Goal: Information Seeking & Learning: Learn about a topic

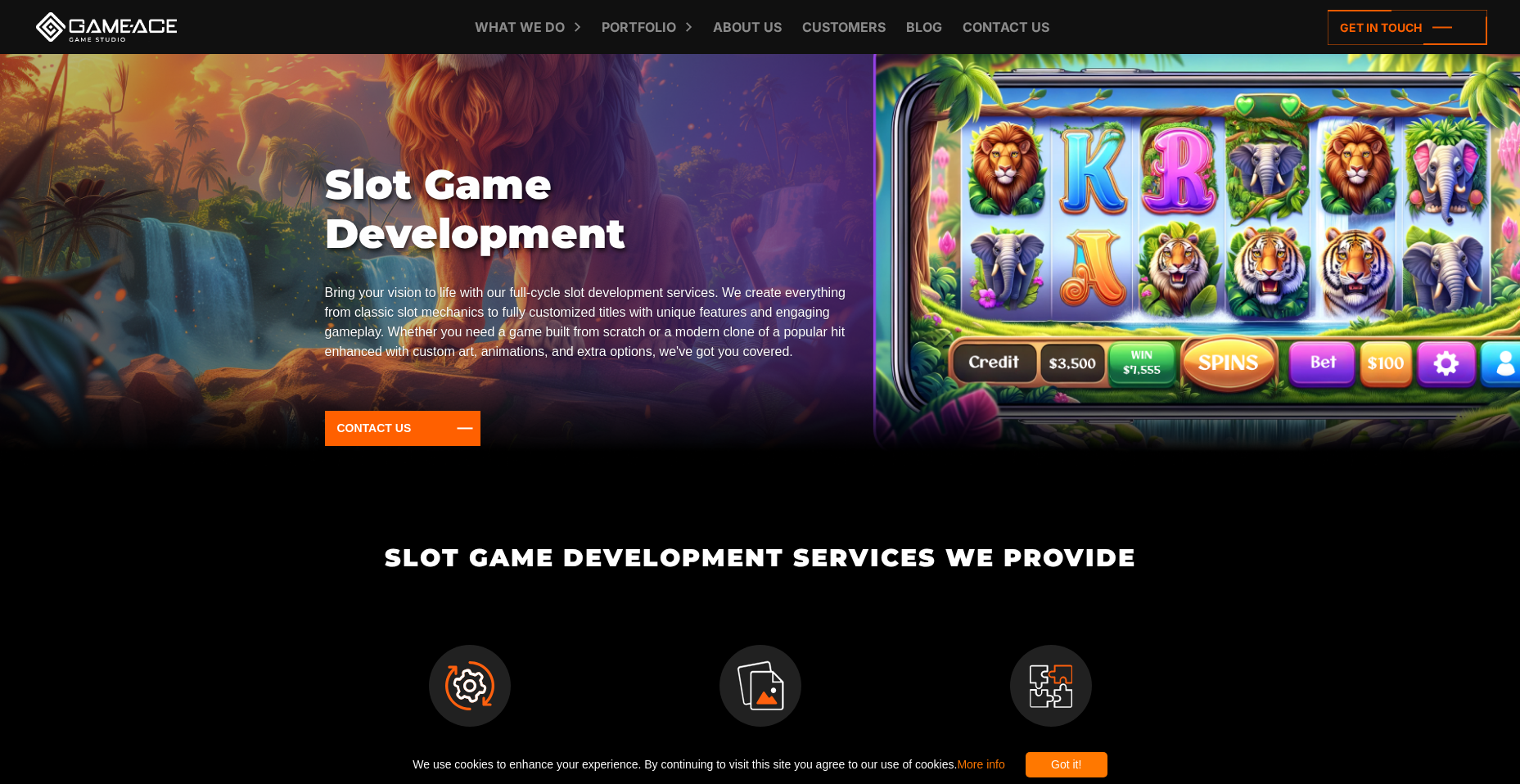
scroll to position [163, 0]
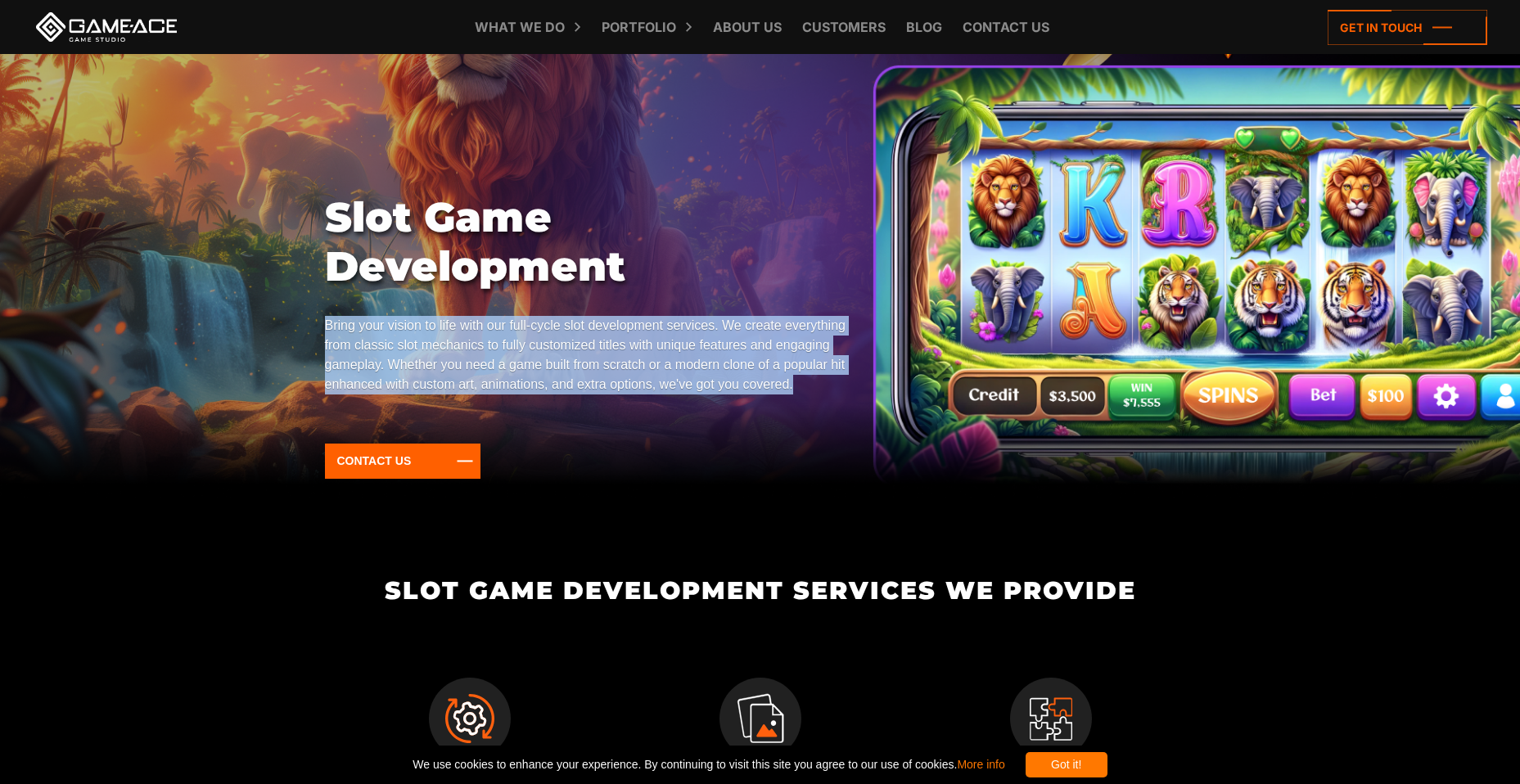
drag, startPoint x: 328, startPoint y: 330, endPoint x: 807, endPoint y: 389, distance: 482.6
click at [807, 389] on p "Bring your vision to life with our full-cycle slot development services. We cre…" at bounding box center [586, 355] width 522 height 78
copy p "Bring your vision to life with our full-cycle slot development services. We cre…"
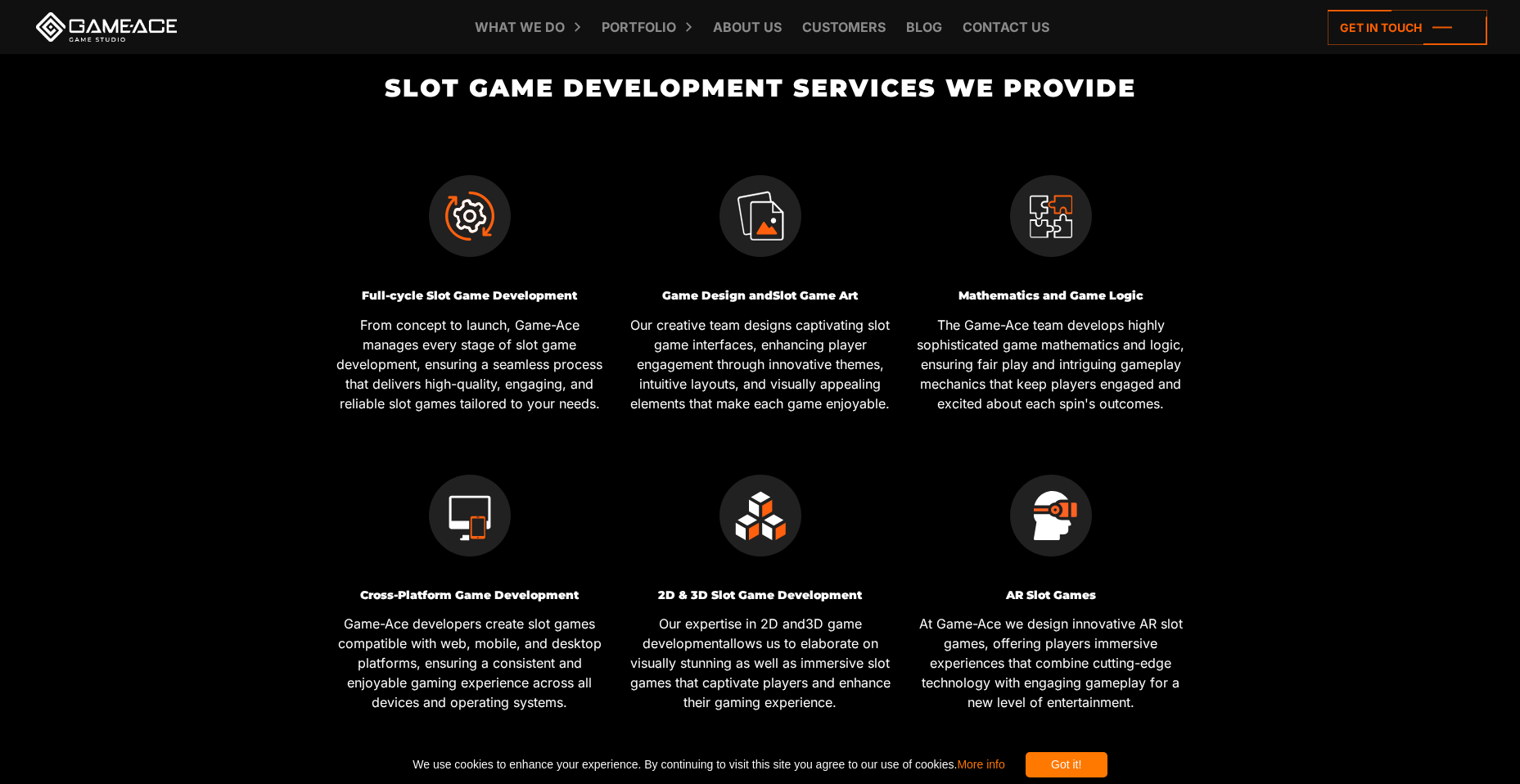
scroll to position [736, 0]
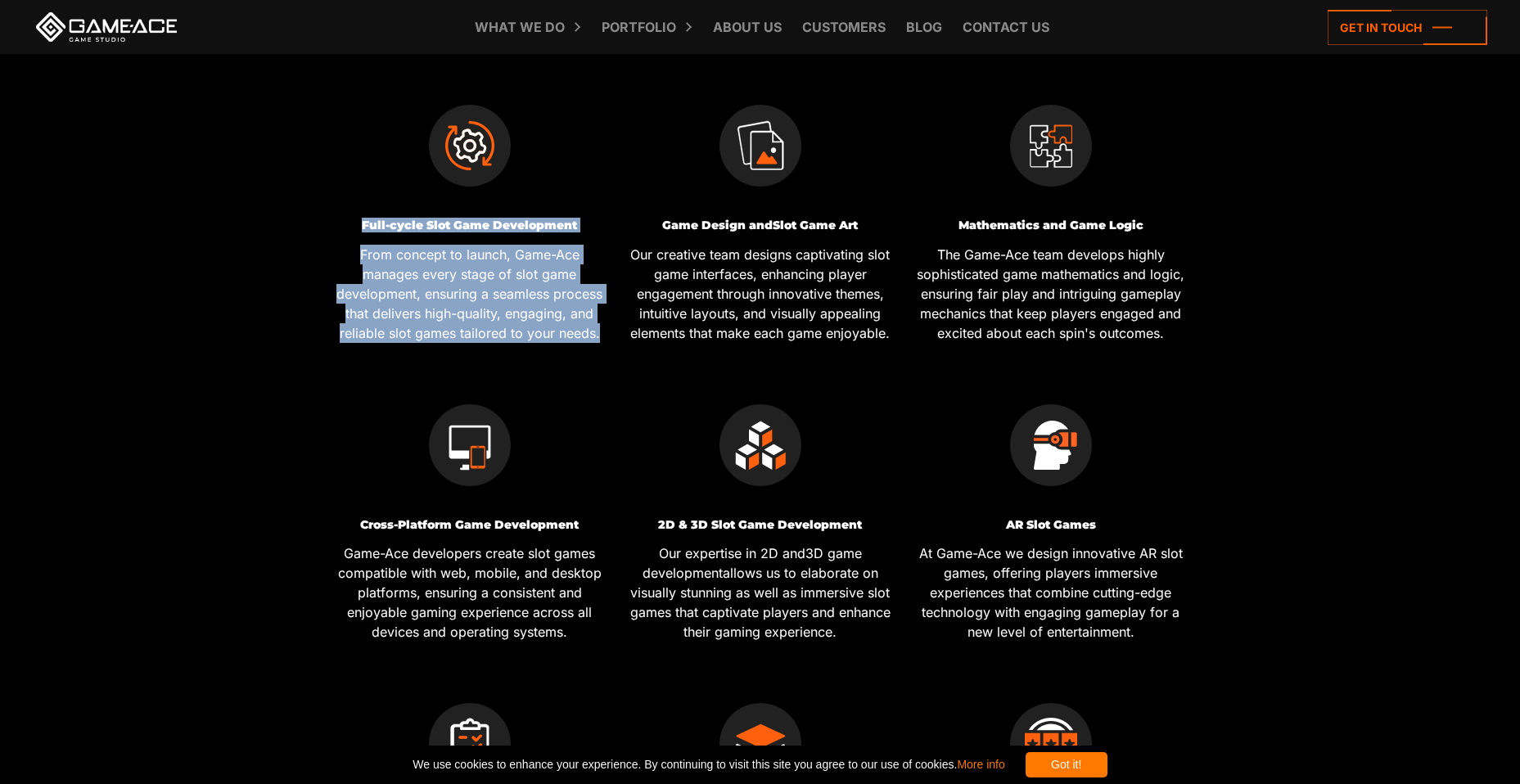
drag, startPoint x: 361, startPoint y: 225, endPoint x: 601, endPoint y: 330, distance: 262.0
click at [601, 330] on div "Full-cycle Slot Game Development From concept to launch, Game-Ace manages every…" at bounding box center [470, 280] width 278 height 123
copy div "Full-cycle Slot Game Development From concept to launch, Game-Ace manages every…"
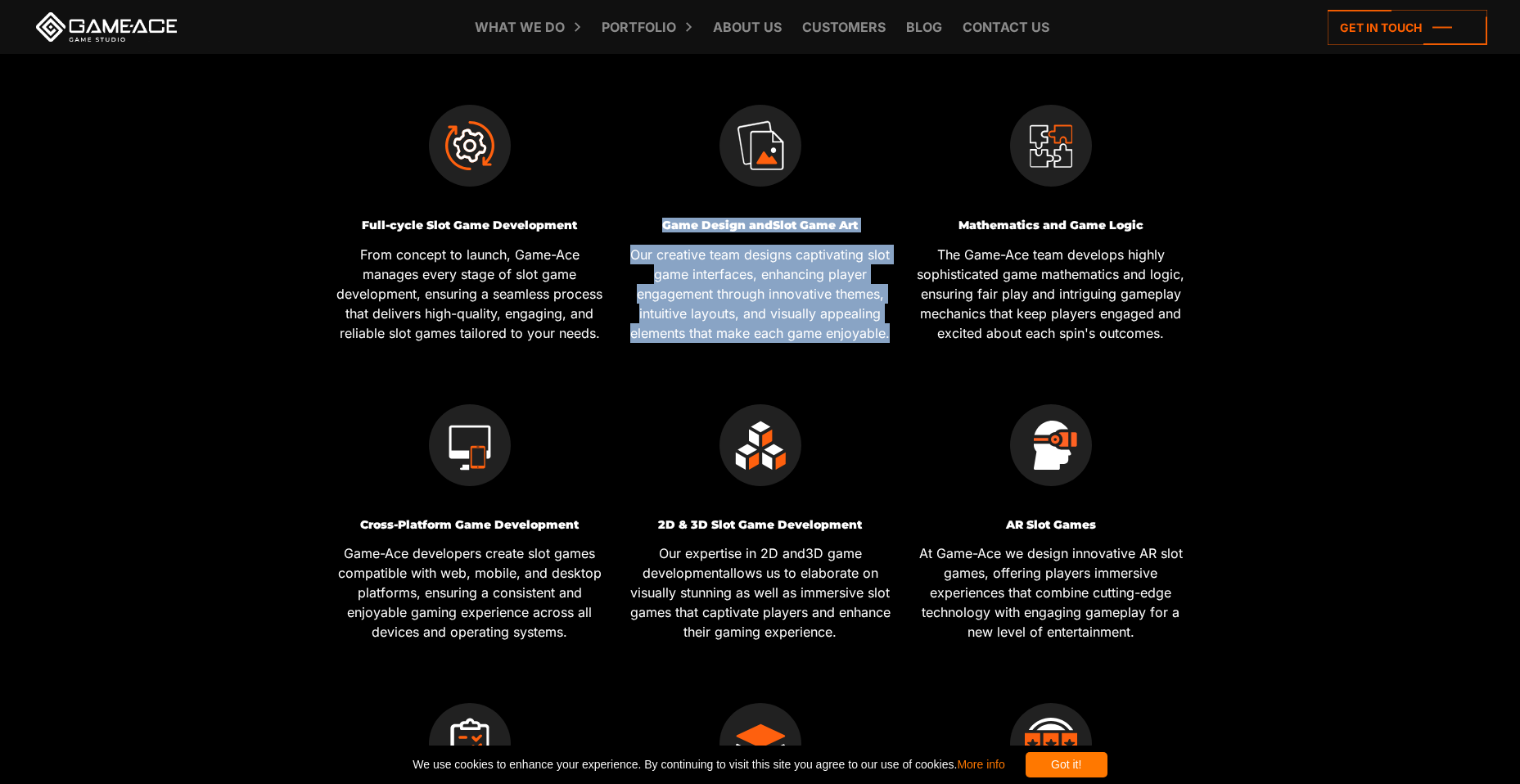
drag, startPoint x: 660, startPoint y: 222, endPoint x: 890, endPoint y: 335, distance: 256.3
click at [890, 335] on div "Game Design and Slot Game Art Our creative team designs captivating slot game i…" at bounding box center [760, 280] width 278 height 123
copy div "Game Design and Slot Game Art Our creative team designs captivating slot game i…"
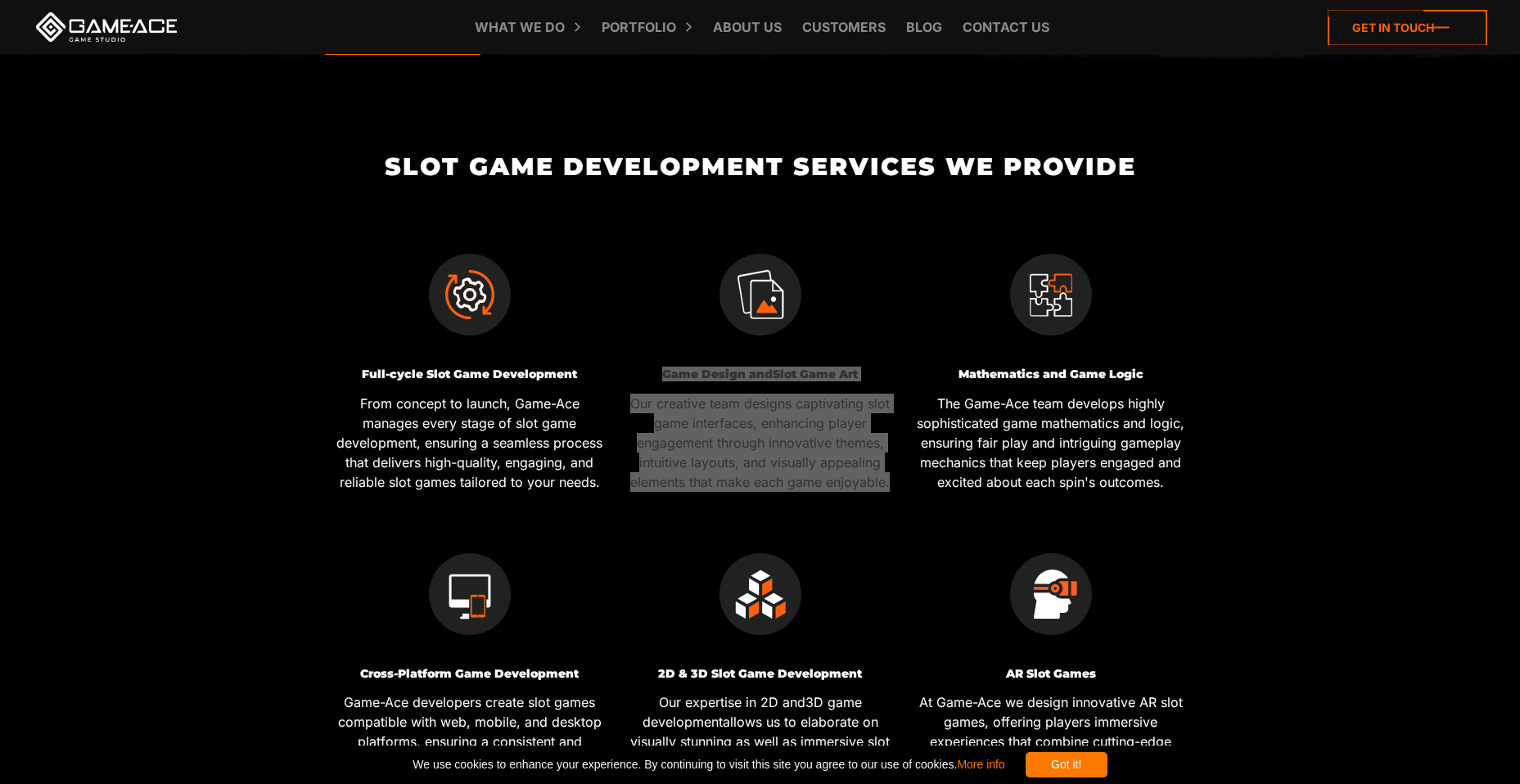
scroll to position [654, 0]
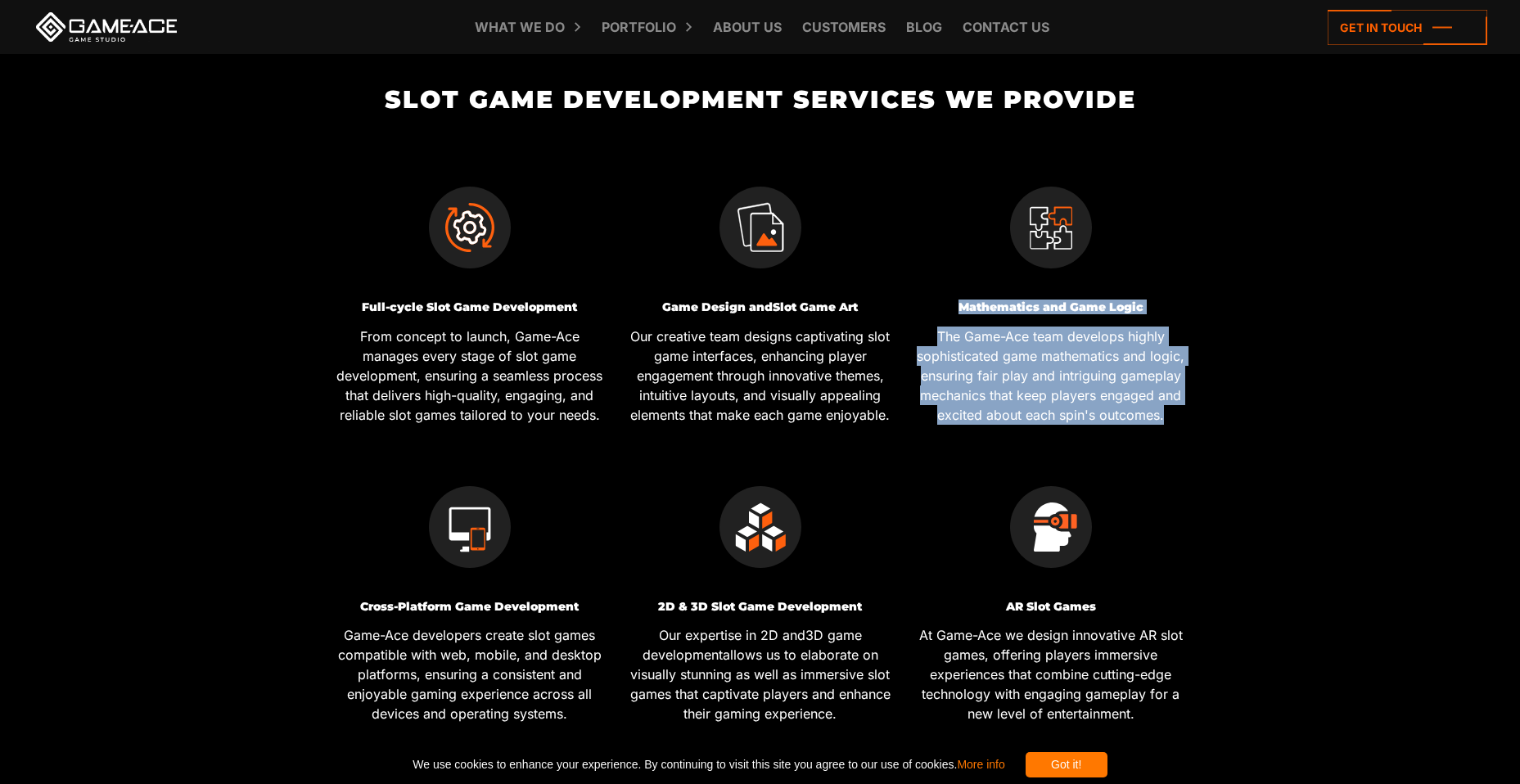
drag, startPoint x: 958, startPoint y: 306, endPoint x: 1183, endPoint y: 416, distance: 250.4
click at [1183, 416] on div "Mathematics and Game Logic The Game-Ace team develops highly sophisticated game…" at bounding box center [1051, 363] width 278 height 123
copy div "Mathematics and Game Logic The Game-Ace team develops highly sophisticated game…"
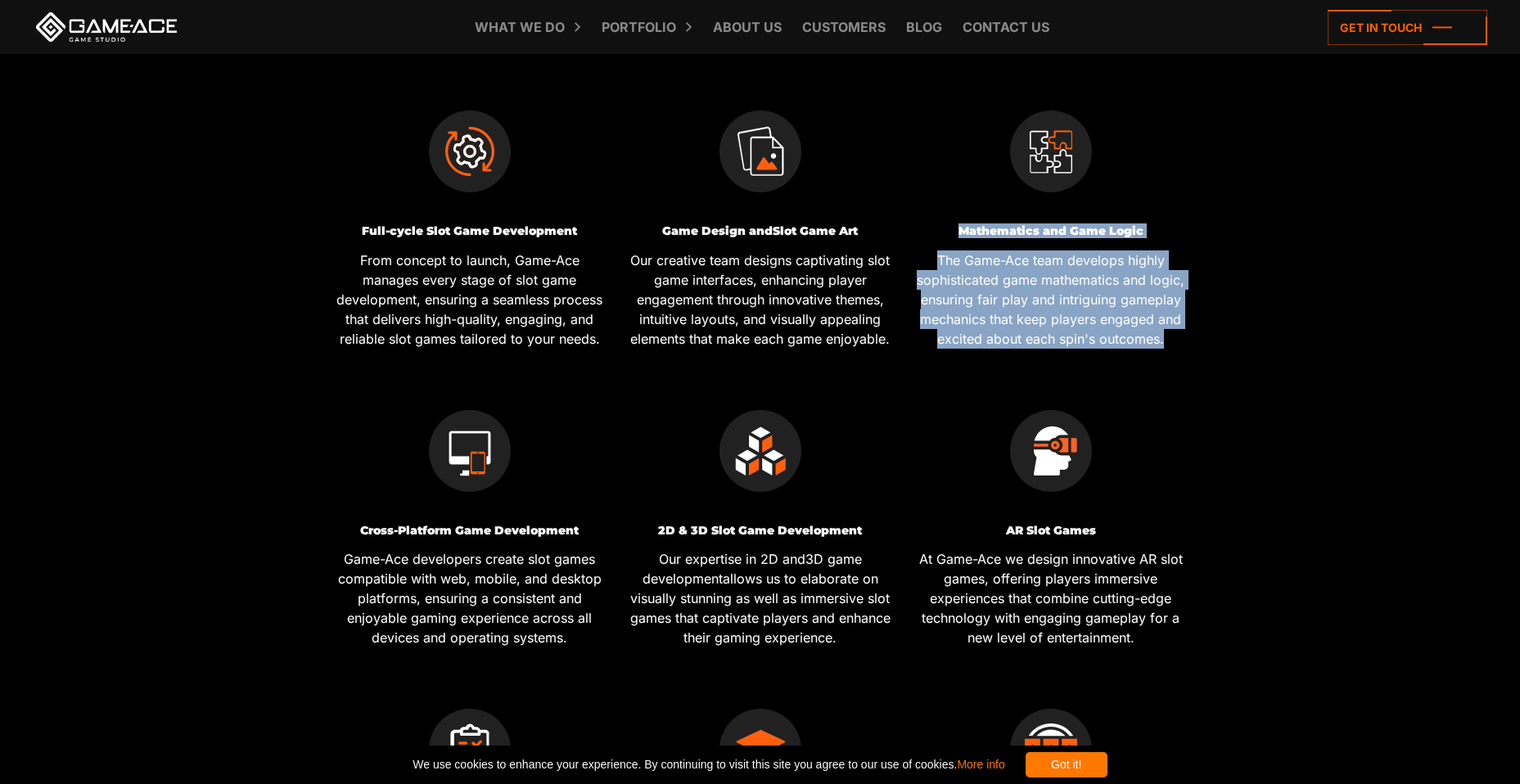
scroll to position [819, 0]
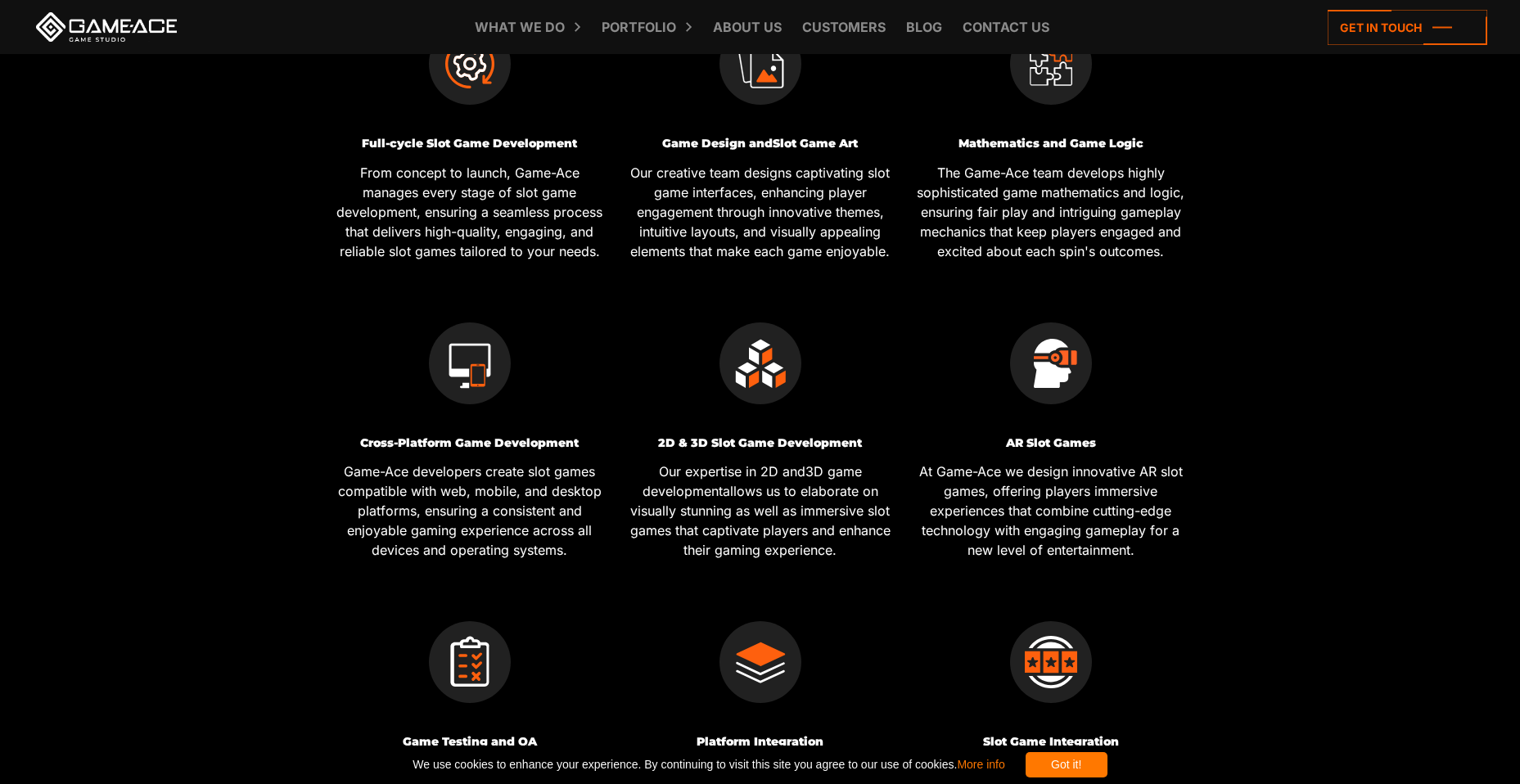
click at [405, 472] on p "Game-Ace developers create slot games compatible with web, mobile, and desktop …" at bounding box center [470, 510] width 278 height 99
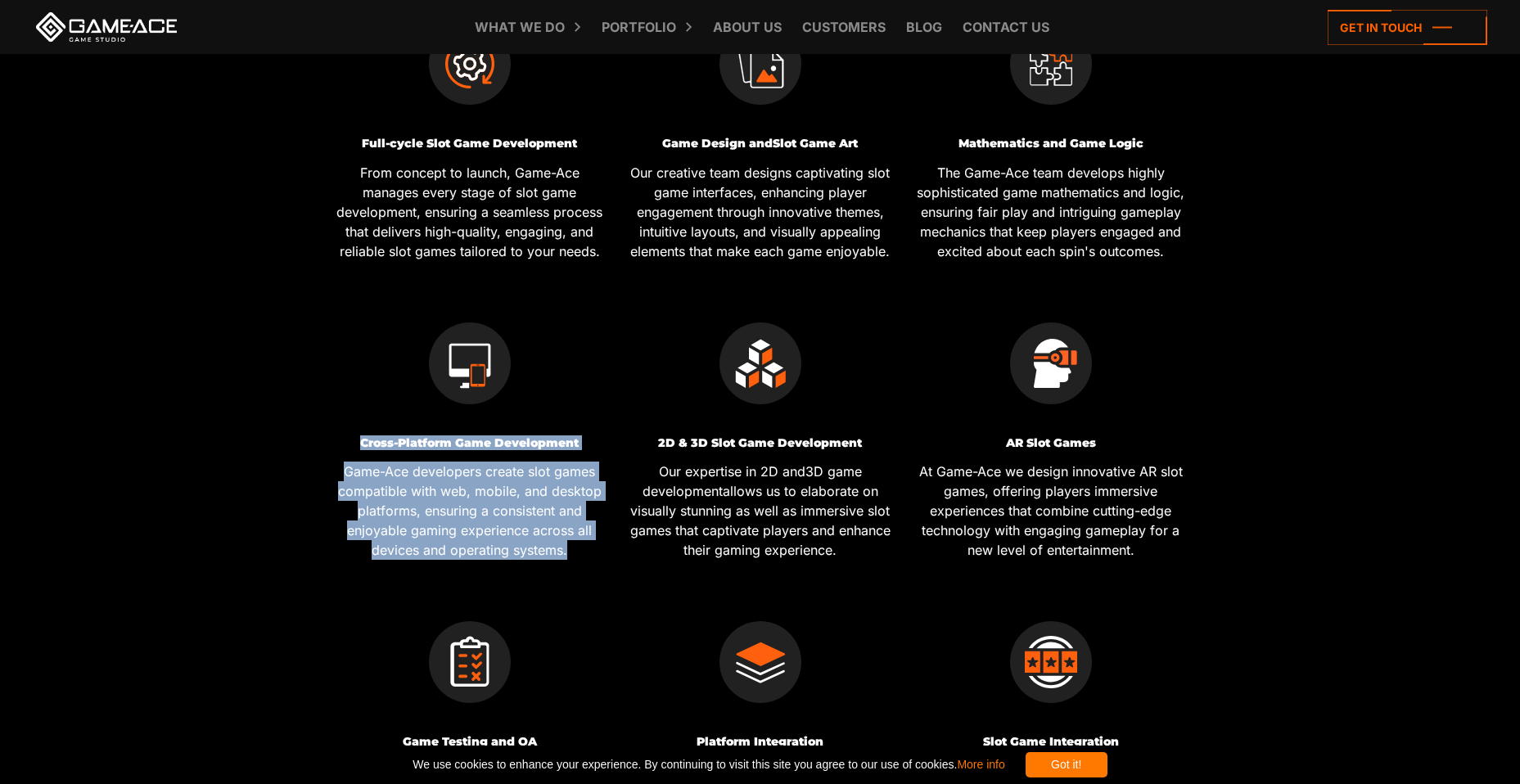
drag, startPoint x: 395, startPoint y: 448, endPoint x: 567, endPoint y: 551, distance: 200.5
click at [567, 551] on div "Cross-Platform Game Development Game-Ace developers create slot games compatibl…" at bounding box center [470, 499] width 278 height 123
copy div "Cross-Platform Game Development Game-Ace developers create slot games compatibl…"
drag, startPoint x: 656, startPoint y: 442, endPoint x: 838, endPoint y: 568, distance: 221.4
click at [838, 568] on div "2D & 3D Slot Game Development Our expertise in 2D and 3D game development allow…" at bounding box center [760, 430] width 291 height 299
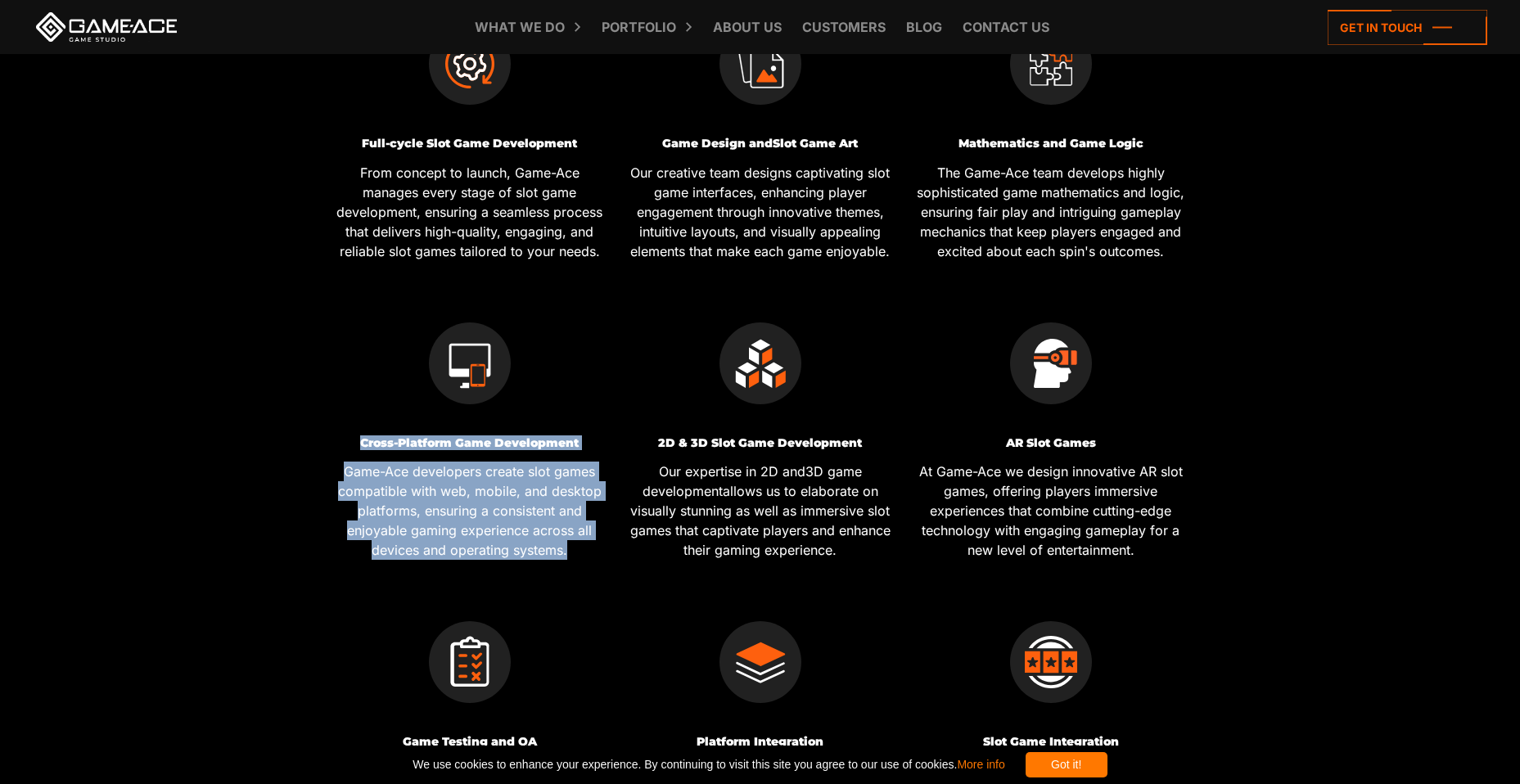
copy div "2D & 3D Slot Game Development Our expertise in 2D and 3D game development allow…"
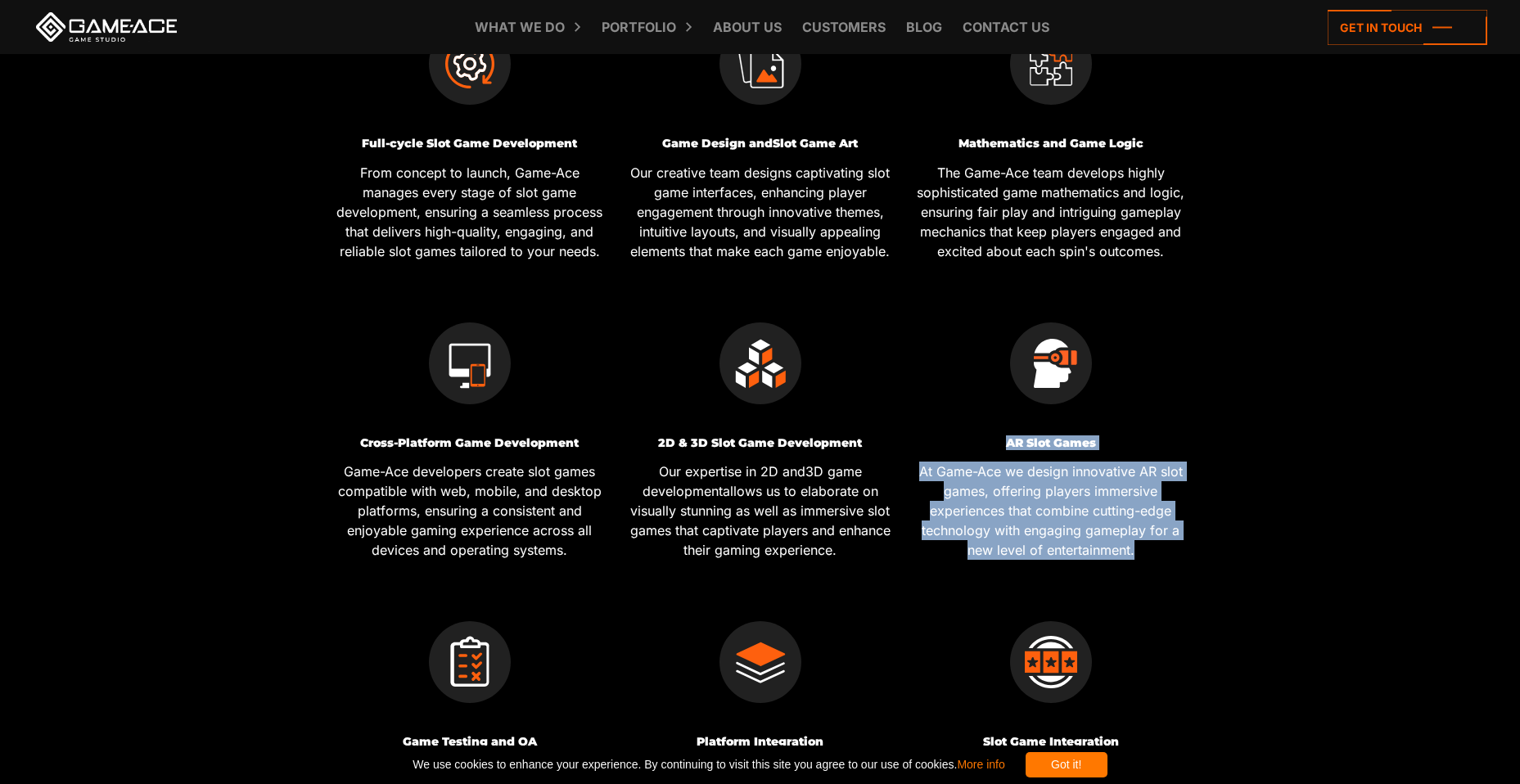
drag, startPoint x: 1008, startPoint y: 446, endPoint x: 1148, endPoint y: 556, distance: 178.0
click at [1148, 556] on div "AR Slot Games At Game-Ace we design innovative AR slot games, offering players …" at bounding box center [1051, 499] width 278 height 123
copy div "AR Slot Games At Game-Ace we design innovative AR slot games, offering players …"
click at [985, 482] on p "At Game-Ace we design innovative AR slot games, offering players immersive expe…" at bounding box center [1051, 510] width 278 height 99
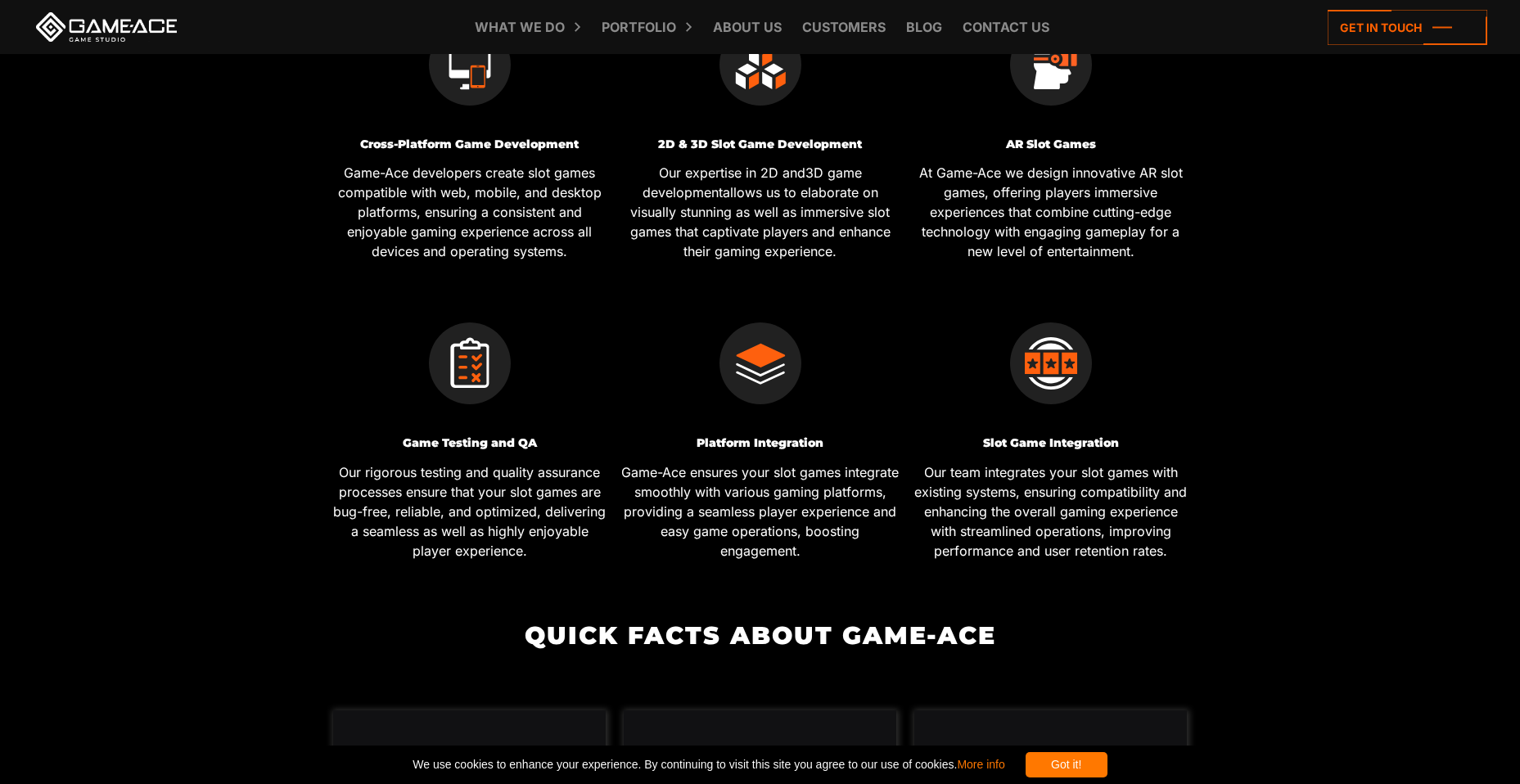
scroll to position [1145, 0]
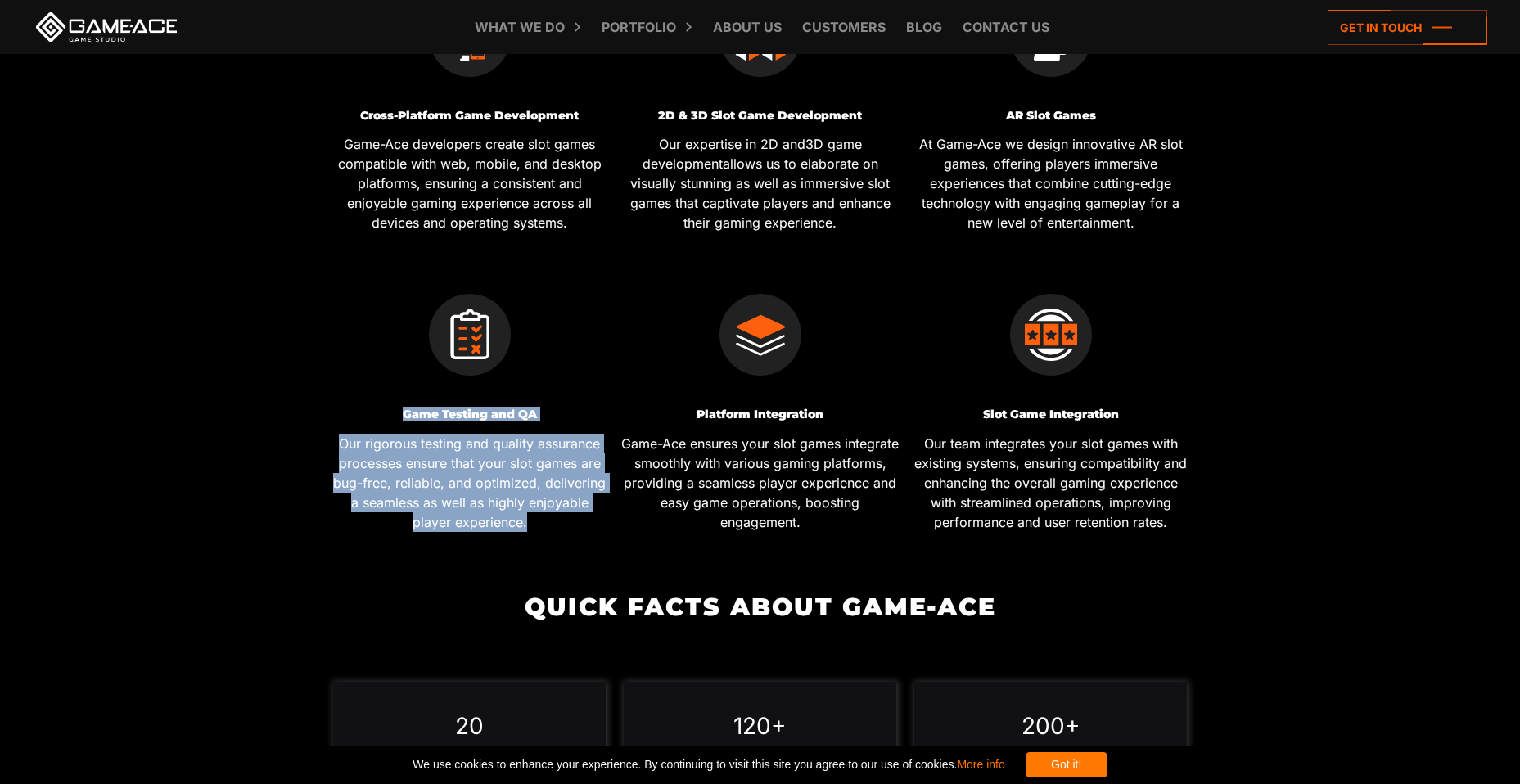
drag, startPoint x: 399, startPoint y: 410, endPoint x: 535, endPoint y: 521, distance: 175.5
click at [535, 521] on div "Game Testing and QA Our rigorous testing and quality assurance processes ensure…" at bounding box center [470, 470] width 278 height 123
copy div "Game Testing and QA Our rigorous testing and quality assurance processes ensure…"
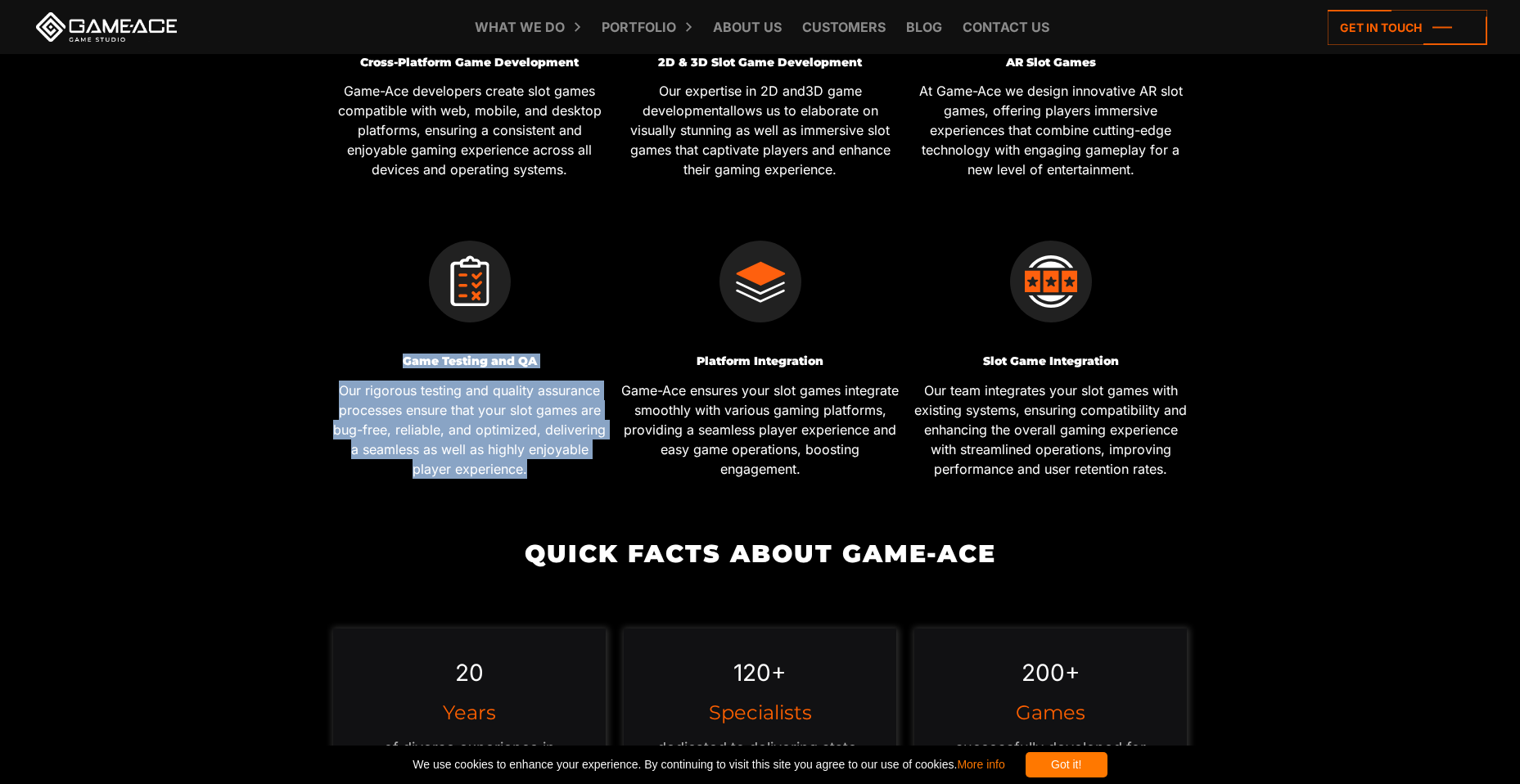
scroll to position [1227, 0]
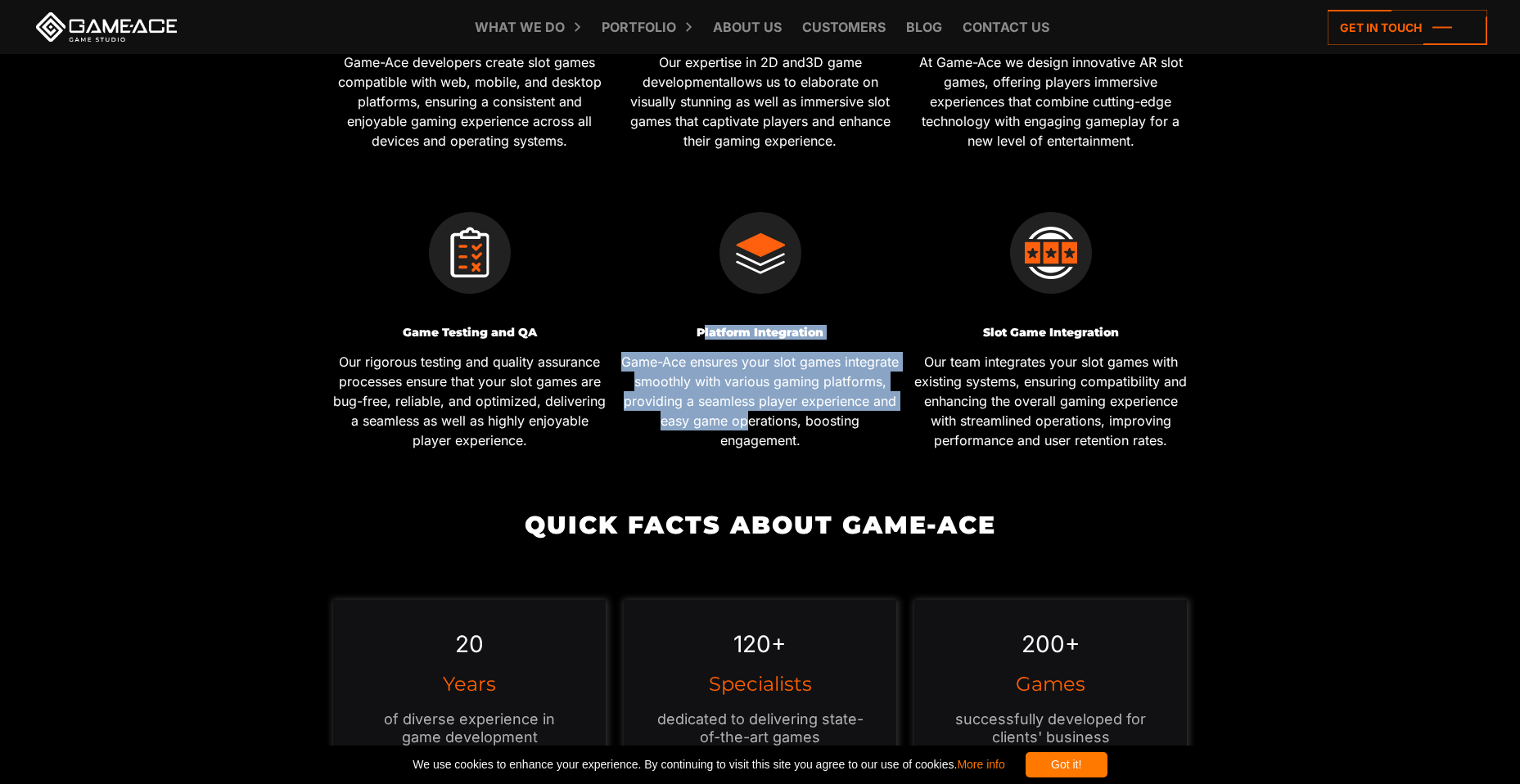
drag, startPoint x: 701, startPoint y: 331, endPoint x: 824, endPoint y: 419, distance: 151.2
click at [824, 419] on div "Platform Integration Game-Ace ensures your slot games integrate smoothly with v…" at bounding box center [760, 388] width 278 height 123
click at [794, 395] on p "Game-Ace ensures your slot games integrate smoothly with various gaming platfor…" at bounding box center [760, 401] width 278 height 99
drag, startPoint x: 697, startPoint y: 331, endPoint x: 795, endPoint y: 403, distance: 121.6
click at [847, 458] on div "Platform Integration Game-Ace ensures your slot games integrate smoothly with v…" at bounding box center [760, 320] width 291 height 299
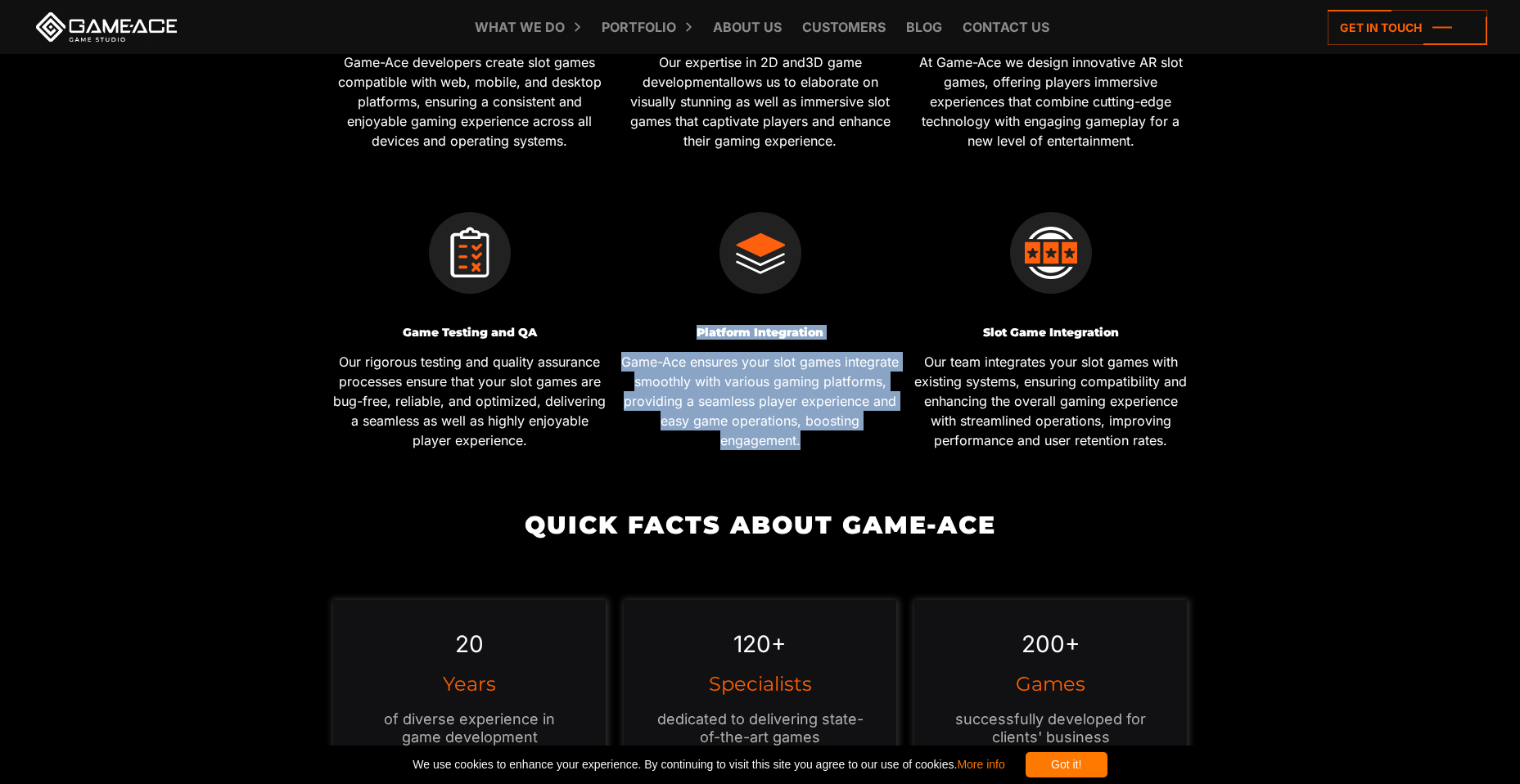
copy div "Platform Integration Game-Ace ensures your slot games integrate smoothly with v…"
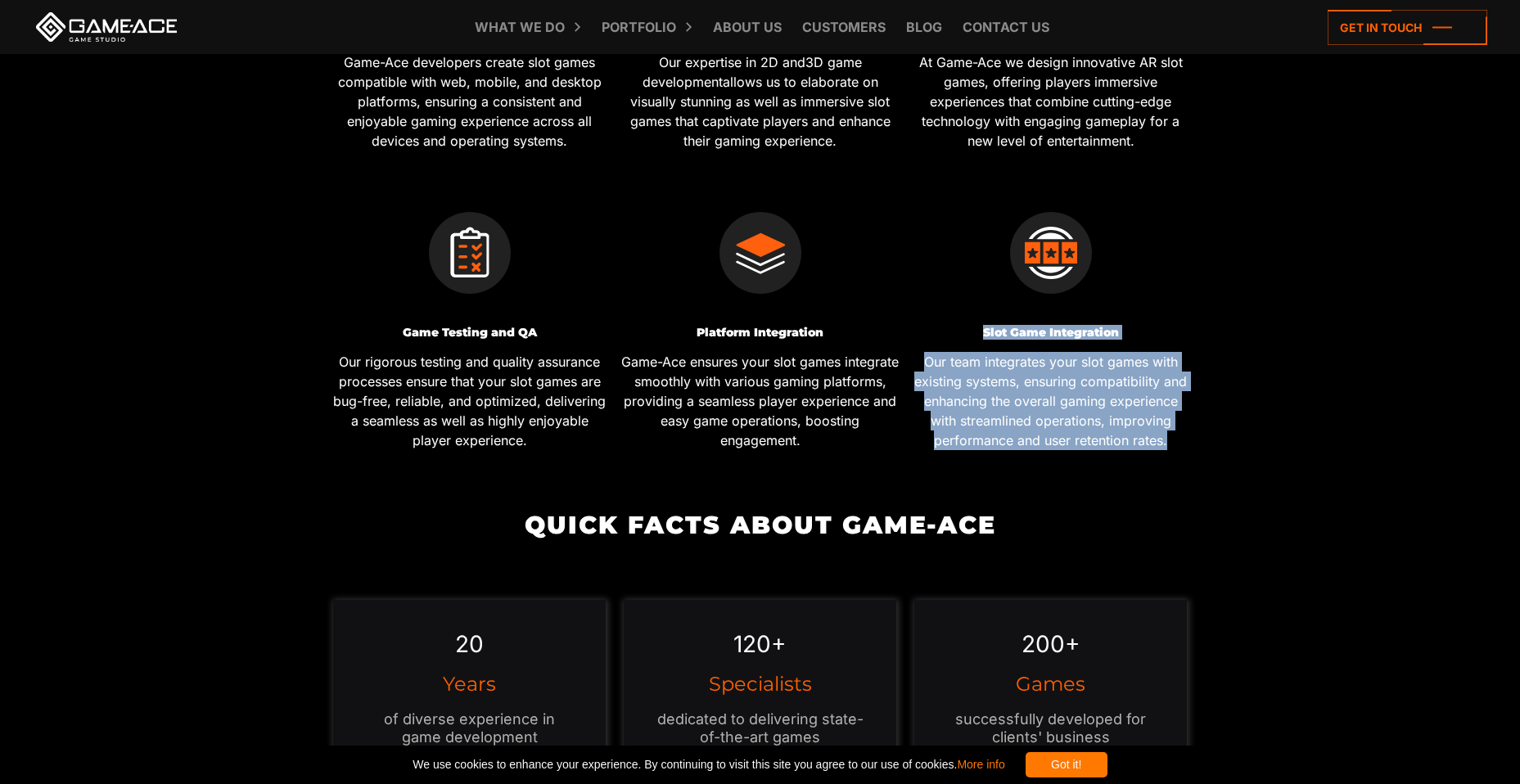
drag, startPoint x: 981, startPoint y: 333, endPoint x: 1202, endPoint y: 435, distance: 243.4
copy div "Slot Game Integration Our team integrates your slot games with existing systems…"
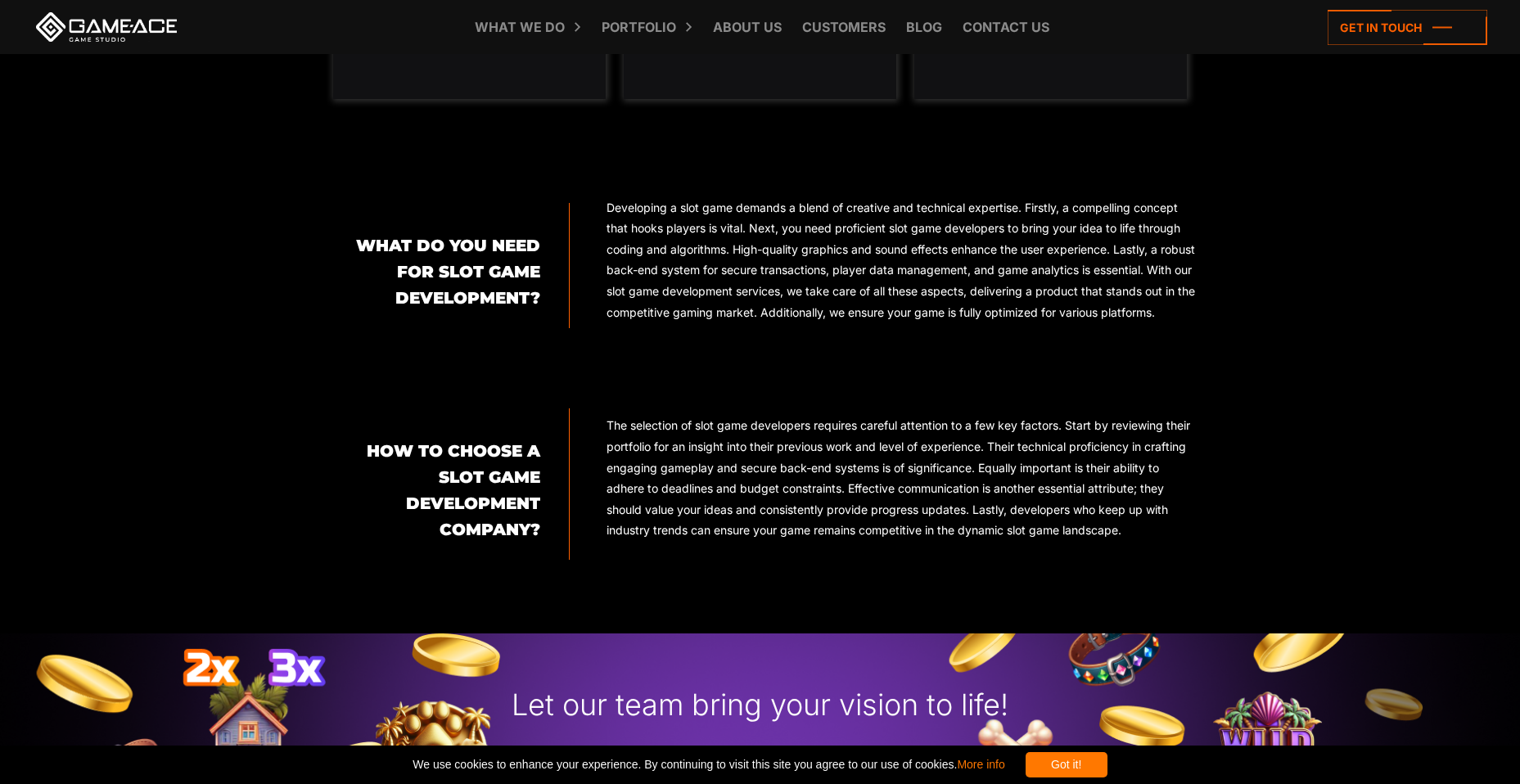
scroll to position [1882, 0]
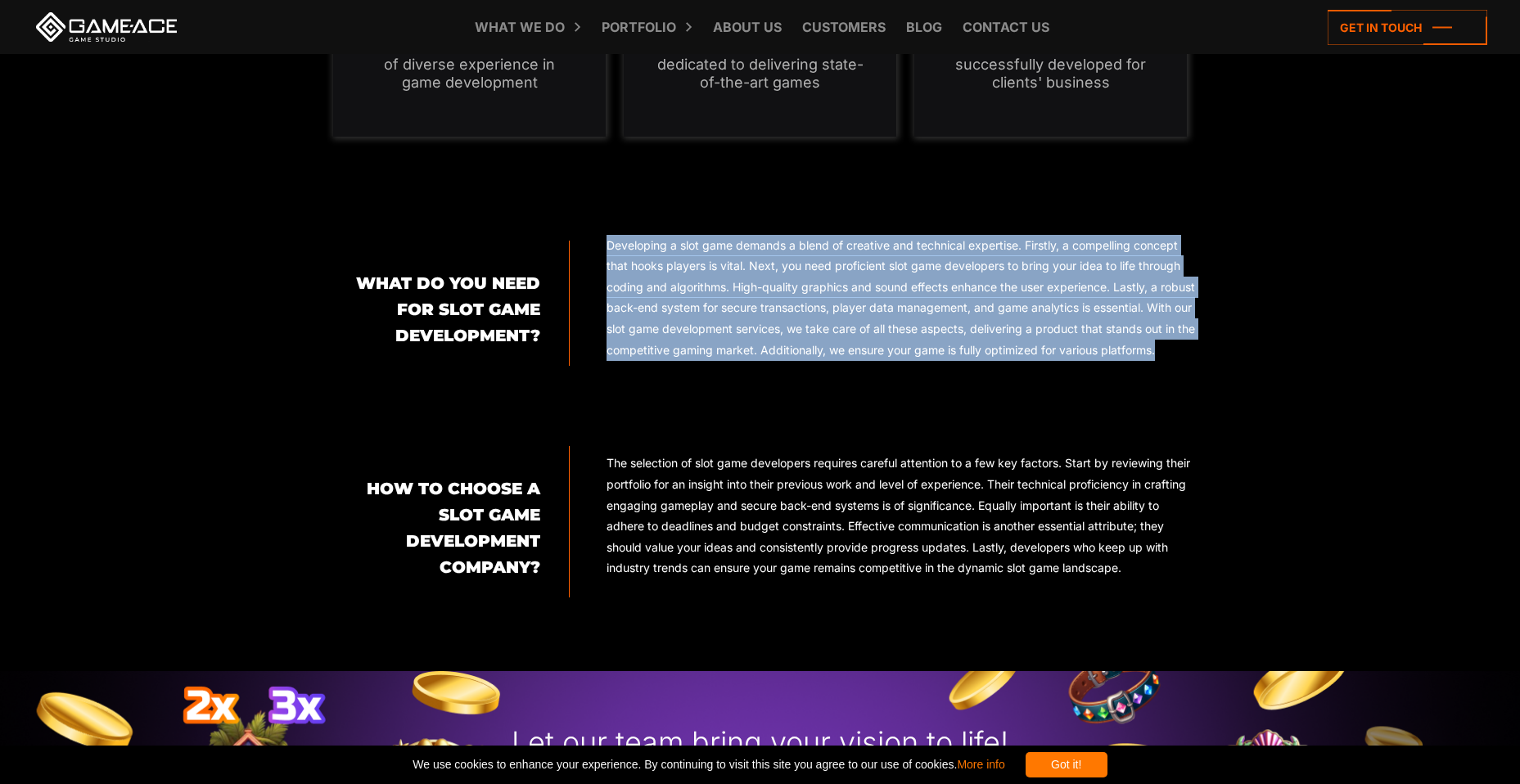
drag, startPoint x: 608, startPoint y: 244, endPoint x: 693, endPoint y: 368, distance: 150.3
click at [693, 360] on p "Developing a slot game demands a blend of creative and technical expertise. Fir…" at bounding box center [902, 298] width 590 height 126
